Goal: Task Accomplishment & Management: Manage account settings

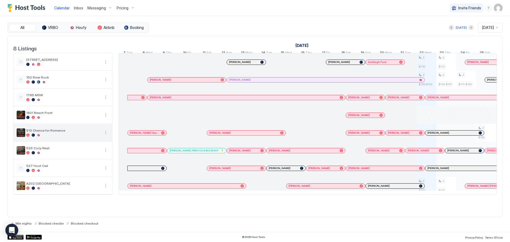
scroll to position [0, 318]
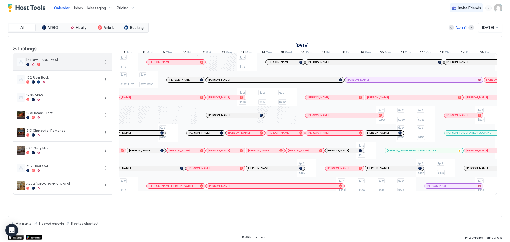
click at [103, 62] on div "[STREET_ADDRESS]" at bounding box center [62, 61] width 99 height 17
click at [104, 65] on button "More options" at bounding box center [105, 62] width 6 height 6
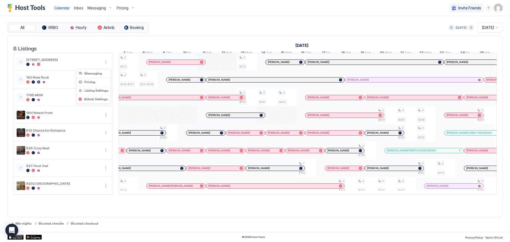
click at [33, 63] on div at bounding box center [255, 121] width 510 height 242
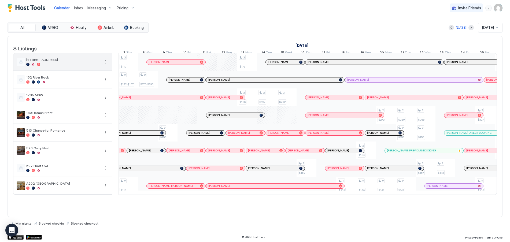
click at [105, 65] on button "More options" at bounding box center [105, 62] width 6 height 6
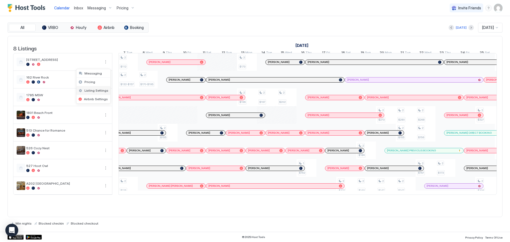
click at [96, 90] on span "Listing Settings" at bounding box center [96, 90] width 24 height 4
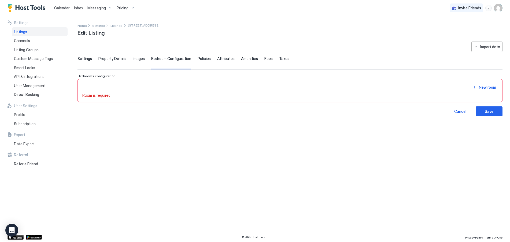
click at [83, 56] on div "**********" at bounding box center [289, 79] width 425 height 75
click at [84, 61] on span "Settings" at bounding box center [84, 58] width 14 height 5
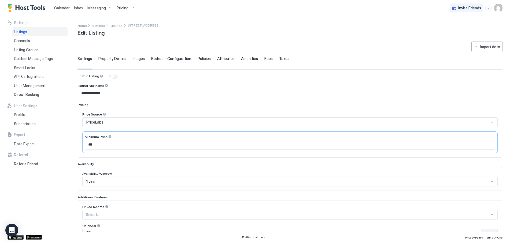
click at [112, 57] on span "Property Details" at bounding box center [112, 58] width 28 height 5
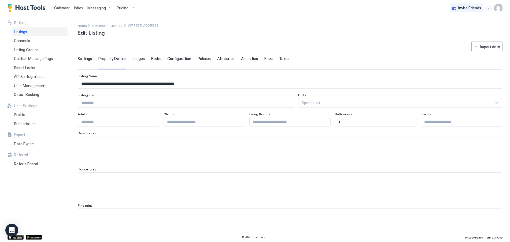
click at [195, 85] on input "**********" at bounding box center [290, 83] width 424 height 9
drag, startPoint x: 208, startPoint y: 83, endPoint x: 119, endPoint y: 86, distance: 89.3
click at [119, 86] on input "**********" at bounding box center [290, 83] width 424 height 9
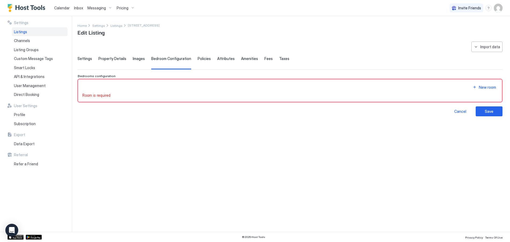
click at [110, 58] on span "Property Details" at bounding box center [112, 58] width 28 height 5
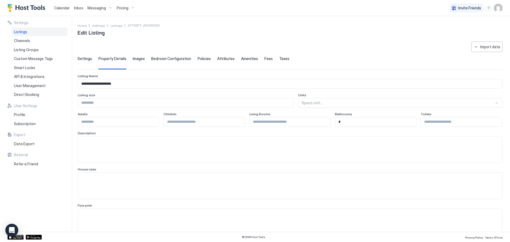
click at [122, 85] on input "**********" at bounding box center [290, 83] width 424 height 9
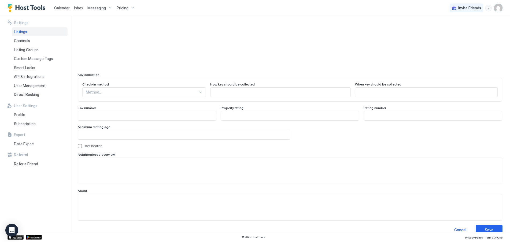
scroll to position [455, 0]
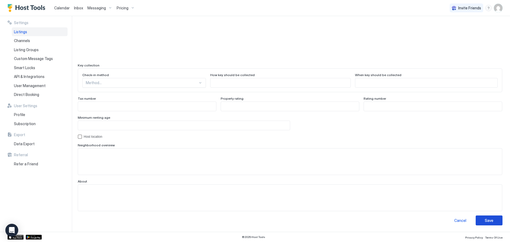
type input "**********"
click at [477, 219] on button "Save" at bounding box center [488, 220] width 27 height 10
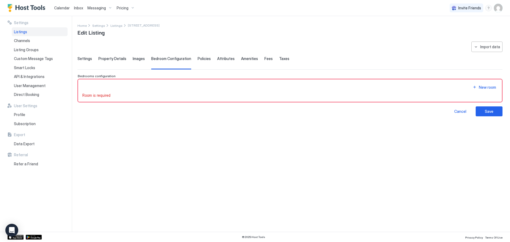
scroll to position [0, 0]
click at [111, 59] on span "Property Details" at bounding box center [112, 58] width 28 height 5
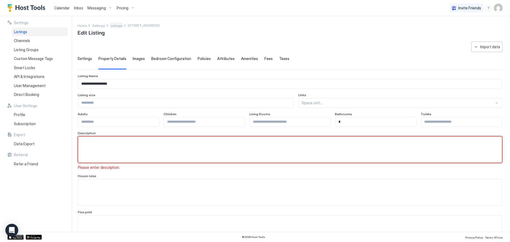
click at [111, 26] on span "Listings" at bounding box center [116, 26] width 12 height 4
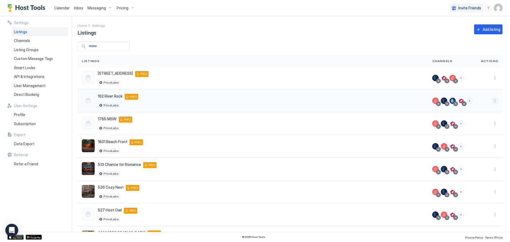
click at [491, 100] on button "More options" at bounding box center [494, 101] width 6 height 6
click at [482, 125] on span "Listing Settings" at bounding box center [478, 126] width 24 height 4
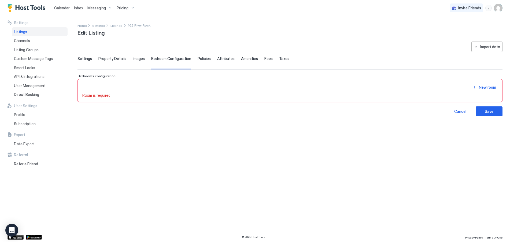
click at [113, 57] on span "Property Details" at bounding box center [112, 58] width 28 height 5
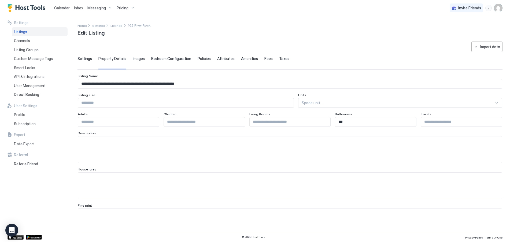
click at [227, 84] on input "**********" at bounding box center [290, 83] width 424 height 9
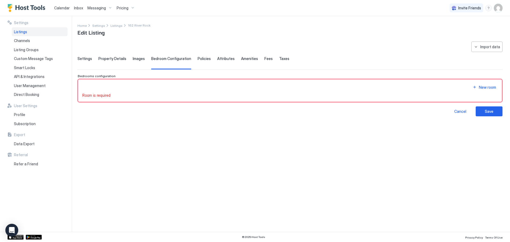
drag, startPoint x: 120, startPoint y: 59, endPoint x: 123, endPoint y: 59, distance: 3.2
click at [120, 59] on span "Property Details" at bounding box center [112, 58] width 28 height 5
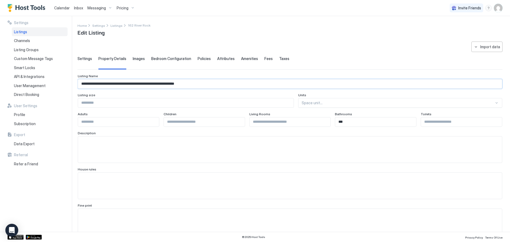
click at [207, 85] on input "**********" at bounding box center [290, 83] width 424 height 9
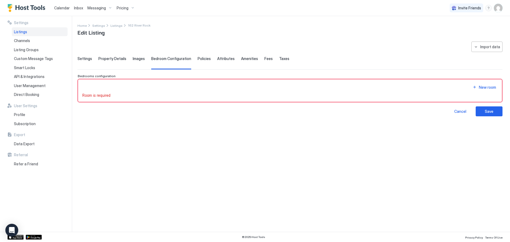
click at [114, 59] on span "Property Details" at bounding box center [112, 58] width 28 height 5
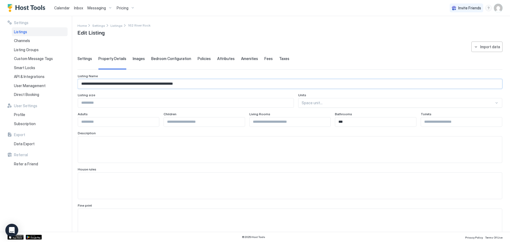
drag, startPoint x: 117, startPoint y: 84, endPoint x: 202, endPoint y: 84, distance: 85.5
click at [202, 84] on input "**********" at bounding box center [290, 83] width 424 height 9
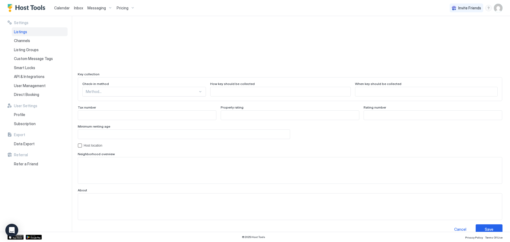
scroll to position [455, 0]
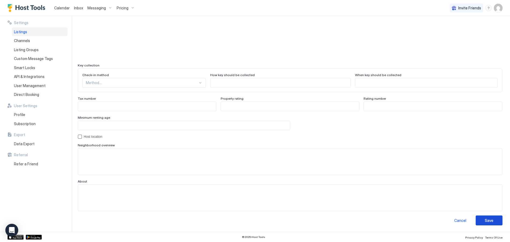
type input "**********"
click at [484, 219] on div "Save" at bounding box center [488, 221] width 9 height 6
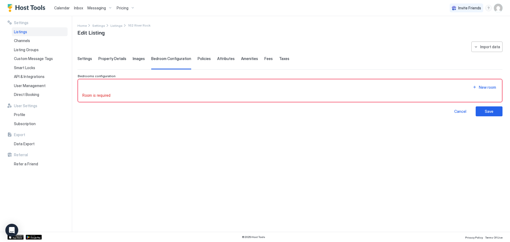
scroll to position [0, 0]
click at [88, 58] on span "Settings" at bounding box center [84, 58] width 14 height 5
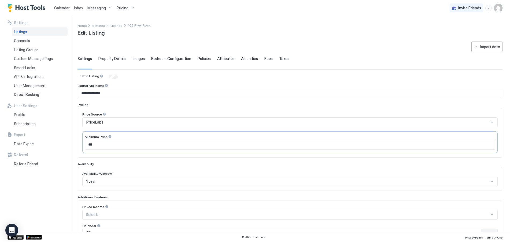
click at [108, 57] on span "Property Details" at bounding box center [112, 58] width 28 height 5
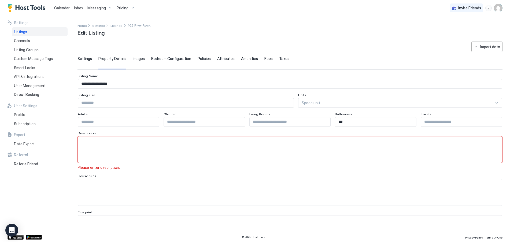
click at [85, 58] on span "Settings" at bounding box center [84, 58] width 14 height 5
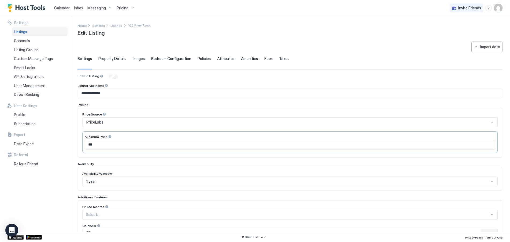
click at [109, 57] on span "Property Details" at bounding box center [112, 58] width 28 height 5
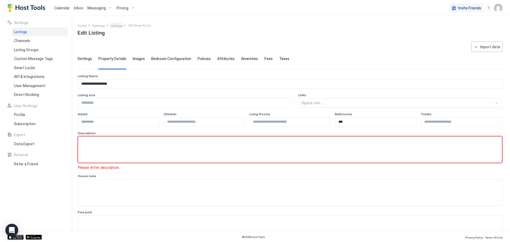
click at [114, 27] on span "Listings" at bounding box center [116, 26] width 12 height 4
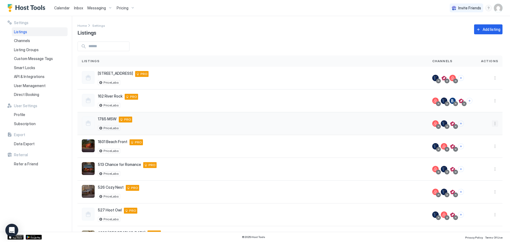
click at [491, 122] on button "More options" at bounding box center [494, 123] width 6 height 6
click at [478, 148] on span "Listing Settings" at bounding box center [478, 148] width 24 height 4
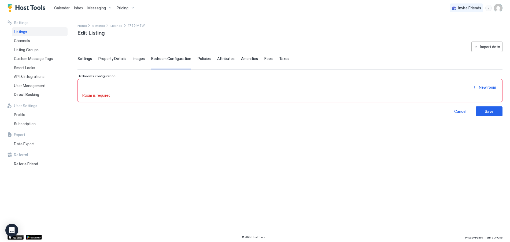
click at [113, 60] on span "Property Details" at bounding box center [112, 58] width 28 height 5
click at [111, 58] on span "Property Details" at bounding box center [112, 58] width 28 height 5
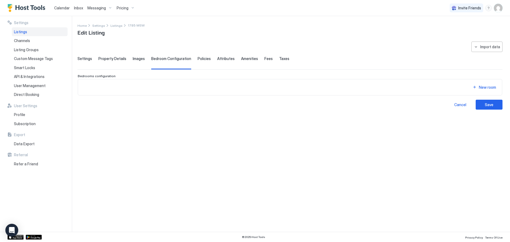
click at [64, 7] on span "Calendar" at bounding box center [62, 8] width 16 height 5
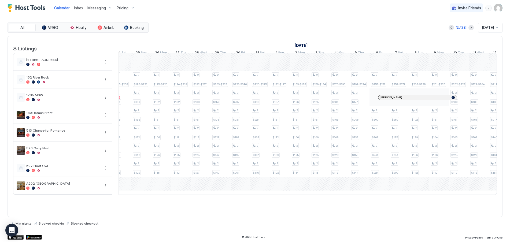
click at [60, 8] on span "Calendar" at bounding box center [62, 8] width 16 height 5
click at [130, 8] on div "Pricing" at bounding box center [125, 7] width 23 height 9
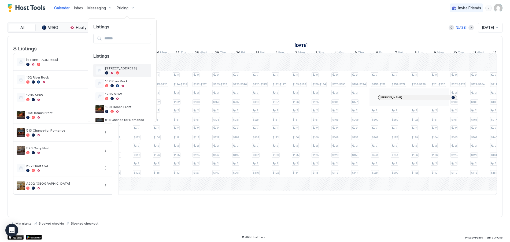
click at [112, 69] on span "[STREET_ADDRESS]" at bounding box center [127, 68] width 44 height 4
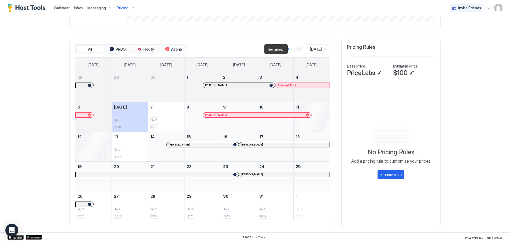
click at [296, 48] on button "Next month" at bounding box center [298, 48] width 5 height 5
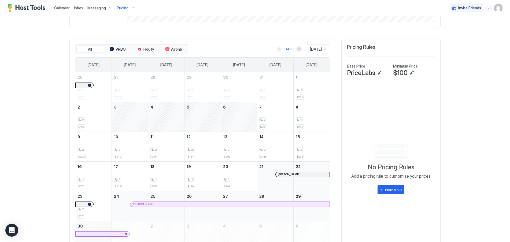
click at [276, 48] on button "Previous month" at bounding box center [278, 48] width 5 height 5
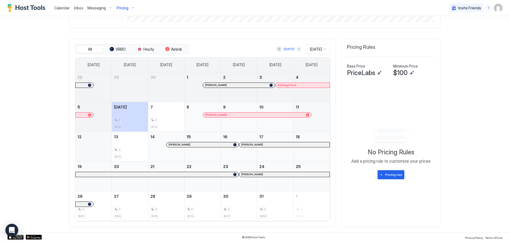
click at [296, 48] on button "Next month" at bounding box center [298, 48] width 5 height 5
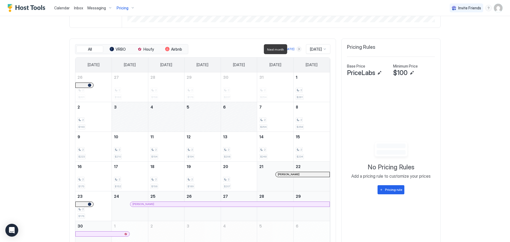
click at [296, 48] on button "Next month" at bounding box center [298, 48] width 5 height 5
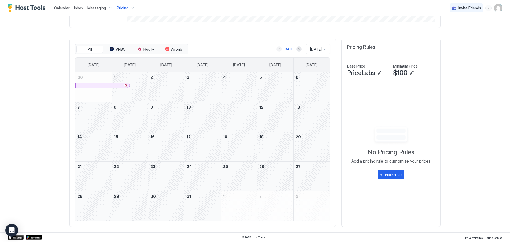
click at [276, 48] on button "Previous month" at bounding box center [278, 48] width 5 height 5
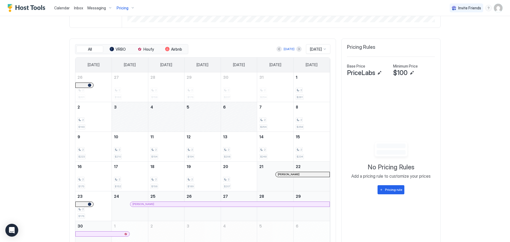
click at [132, 113] on div "November 3, 2025" at bounding box center [130, 116] width 36 height 29
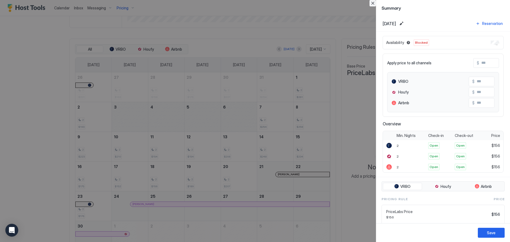
click at [374, 1] on button "Close" at bounding box center [372, 3] width 6 height 6
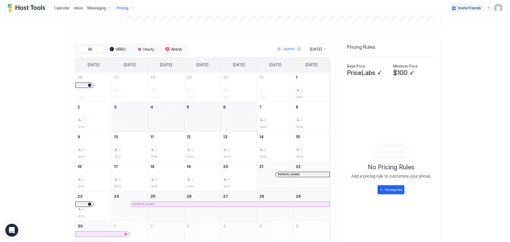
click at [62, 7] on span "Calendar" at bounding box center [62, 8] width 16 height 5
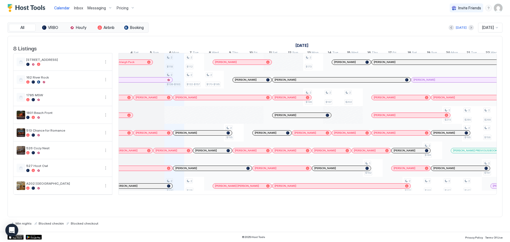
scroll to position [0, 250]
